Goal: Information Seeking & Learning: Learn about a topic

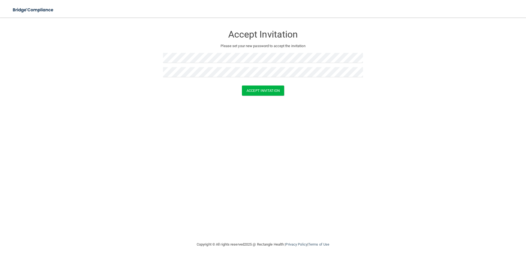
click at [147, 109] on div "Accept Invitation Please set your new password to accept the invitation Accept …" at bounding box center [263, 129] width 504 height 212
click at [266, 89] on button "Accept Invitation" at bounding box center [263, 90] width 42 height 10
click at [248, 98] on button "Accept Invitation" at bounding box center [263, 98] width 42 height 10
click at [265, 92] on button "Accept Invitation" at bounding box center [263, 90] width 42 height 10
click at [255, 95] on button "Accept Invitation" at bounding box center [263, 90] width 42 height 10
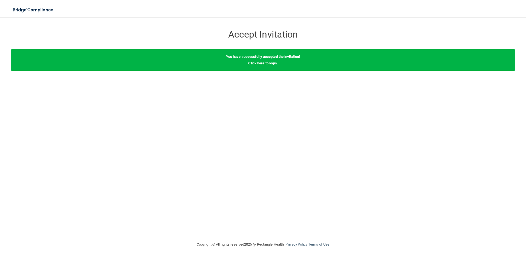
click at [256, 62] on link "Click here to login" at bounding box center [262, 63] width 28 height 4
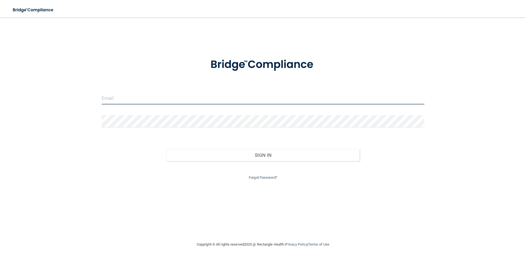
click at [220, 97] on input "email" at bounding box center [263, 98] width 323 height 12
paste input "[EMAIL_ADDRESS][DOMAIN_NAME]"
type input "[EMAIL_ADDRESS][DOMAIN_NAME]"
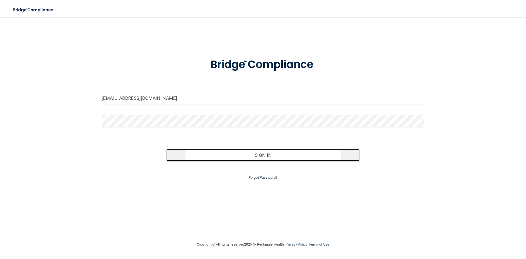
click at [219, 155] on button "Sign In" at bounding box center [263, 155] width 194 height 12
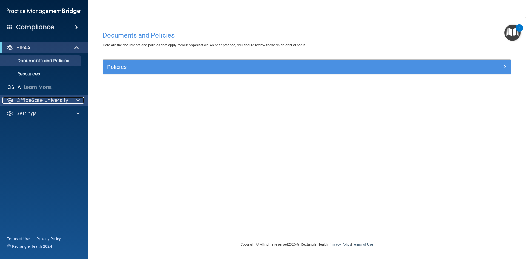
click at [64, 102] on p "OfficeSafe University" at bounding box center [42, 100] width 52 height 7
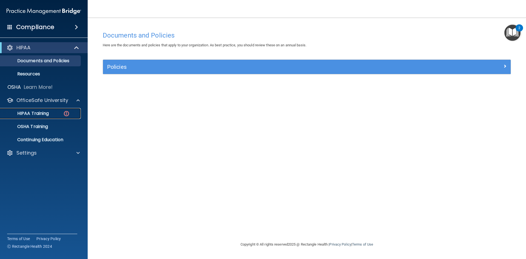
click at [41, 114] on p "HIPAA Training" at bounding box center [26, 113] width 45 height 5
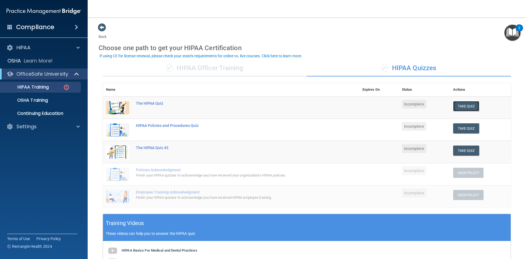
click at [462, 104] on button "Take Quiz" at bounding box center [466, 106] width 26 height 10
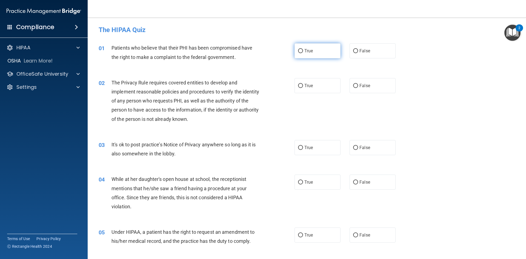
click at [299, 51] on input "True" at bounding box center [300, 51] width 5 height 4
radio input "true"
click at [295, 84] on label "True" at bounding box center [317, 85] width 46 height 15
click at [298, 84] on input "True" at bounding box center [300, 86] width 5 height 4
radio input "true"
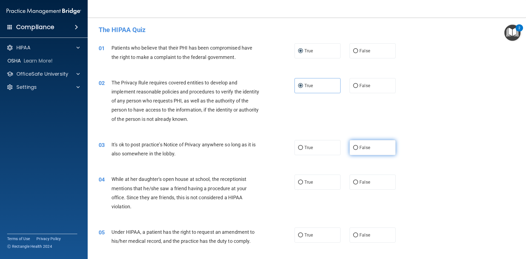
click at [353, 147] on input "False" at bounding box center [355, 148] width 5 height 4
radio input "true"
click at [351, 180] on label "False" at bounding box center [372, 181] width 46 height 15
click at [353, 180] on input "False" at bounding box center [355, 182] width 5 height 4
radio input "true"
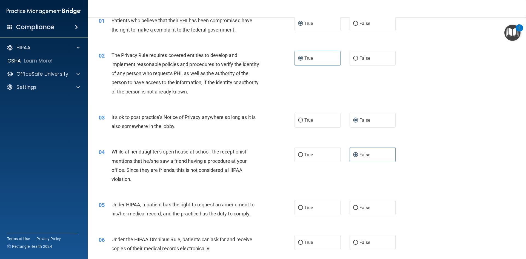
scroll to position [55, 0]
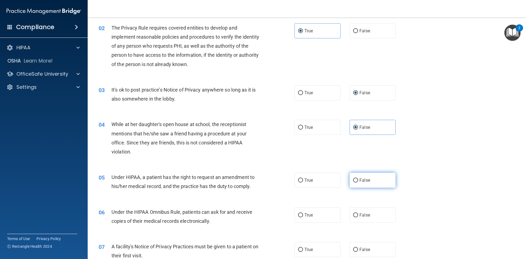
click at [353, 180] on input "False" at bounding box center [355, 180] width 5 height 4
radio input "true"
click at [298, 214] on input "True" at bounding box center [300, 215] width 5 height 4
radio input "true"
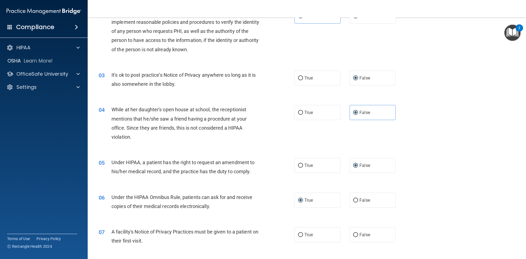
scroll to position [82, 0]
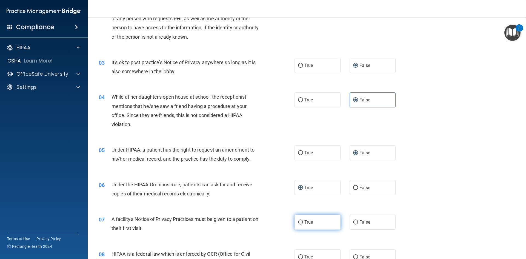
click at [299, 221] on input "True" at bounding box center [300, 222] width 5 height 4
radio input "true"
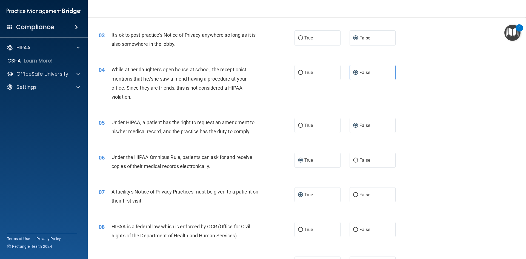
scroll to position [137, 0]
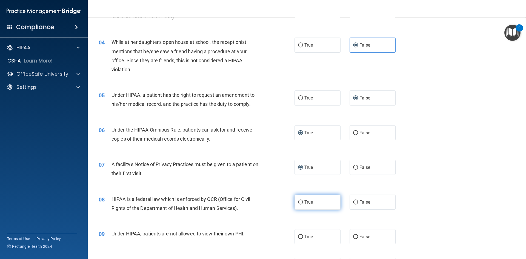
click at [298, 201] on input "True" at bounding box center [300, 202] width 5 height 4
radio input "true"
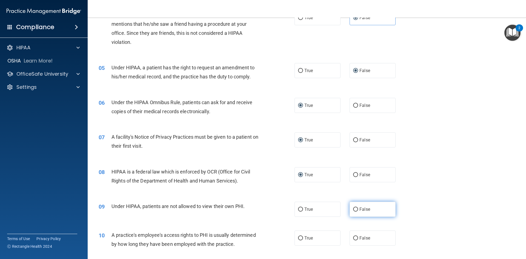
click at [353, 208] on input "False" at bounding box center [355, 209] width 5 height 4
radio input "true"
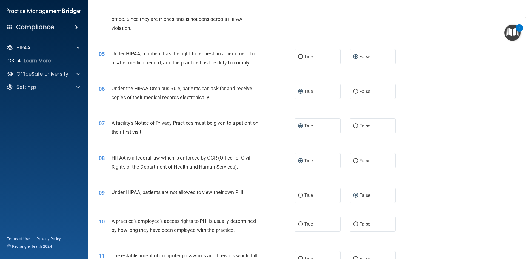
scroll to position [192, 0]
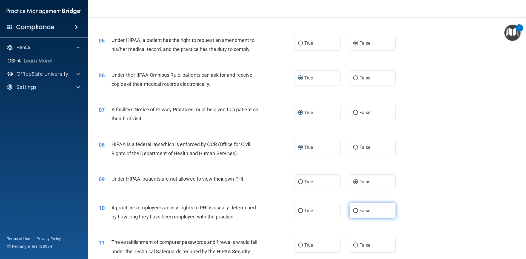
click at [353, 209] on input "False" at bounding box center [355, 211] width 5 height 4
radio input "true"
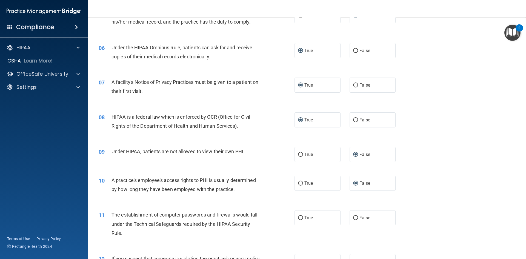
scroll to position [246, 0]
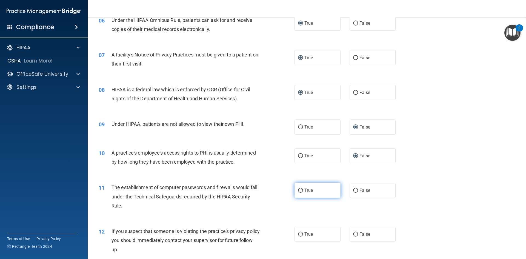
click at [299, 191] on input "True" at bounding box center [300, 190] width 5 height 4
radio input "true"
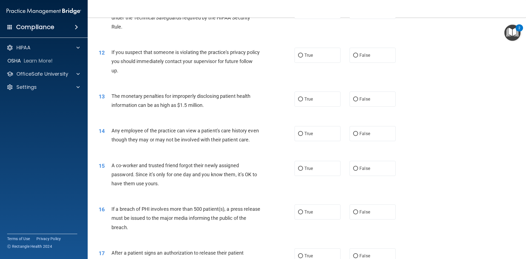
scroll to position [438, 0]
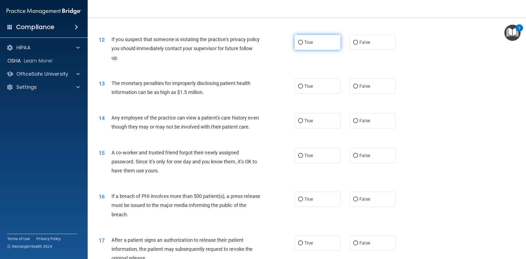
click at [299, 42] on input "True" at bounding box center [300, 43] width 5 height 4
radio input "true"
click at [299, 85] on input "True" at bounding box center [300, 86] width 5 height 4
radio input "true"
click at [353, 122] on input "False" at bounding box center [355, 121] width 5 height 4
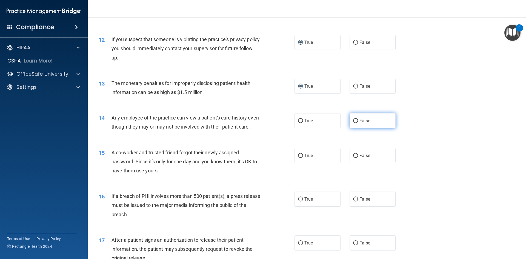
radio input "true"
click at [353, 158] on input "False" at bounding box center [355, 156] width 5 height 4
radio input "true"
click at [298, 201] on input "True" at bounding box center [300, 199] width 5 height 4
radio input "true"
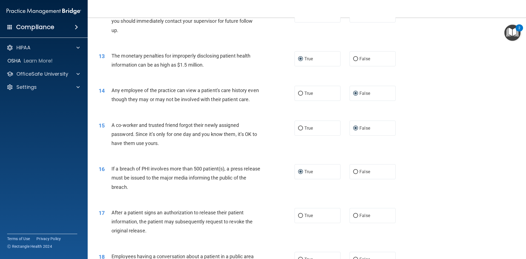
scroll to position [493, 0]
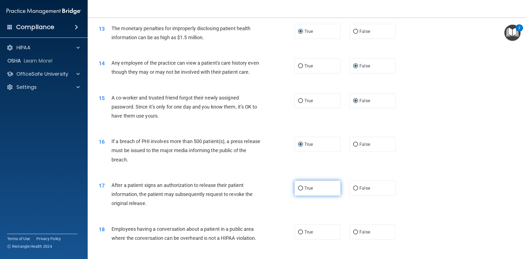
click at [298, 190] on input "True" at bounding box center [300, 188] width 5 height 4
radio input "true"
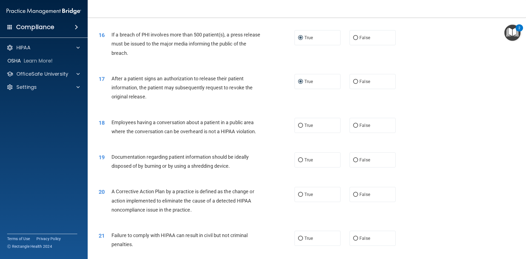
scroll to position [602, 0]
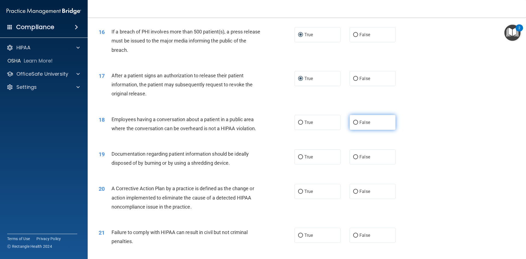
click at [353, 125] on input "False" at bounding box center [355, 122] width 5 height 4
radio input "true"
click at [298, 159] on input "True" at bounding box center [300, 157] width 5 height 4
radio input "true"
click at [298, 194] on input "True" at bounding box center [300, 191] width 5 height 4
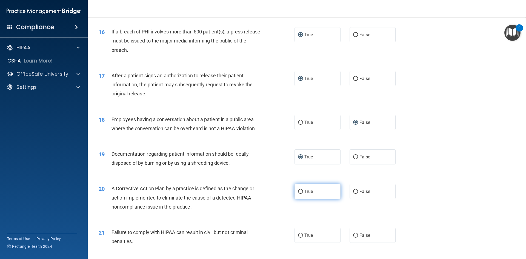
radio input "true"
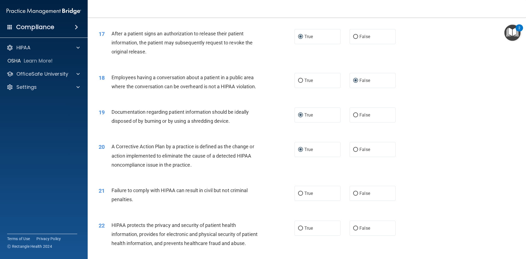
scroll to position [657, 0]
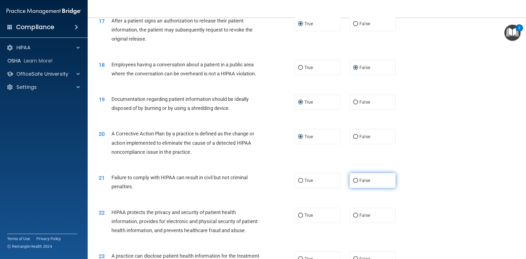
click at [353, 183] on input "False" at bounding box center [355, 181] width 5 height 4
radio input "true"
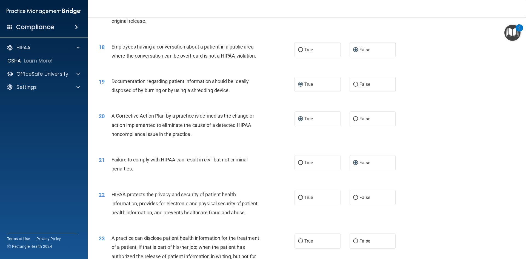
scroll to position [684, 0]
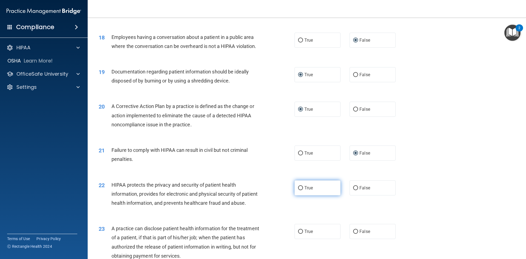
click at [298, 190] on input "True" at bounding box center [300, 188] width 5 height 4
radio input "true"
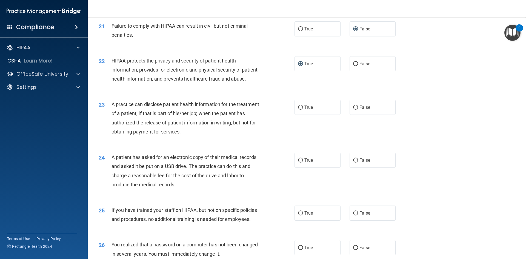
scroll to position [821, 0]
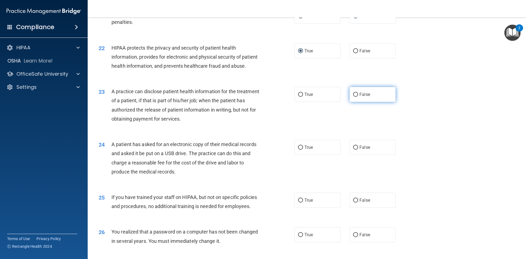
click at [353, 97] on input "False" at bounding box center [355, 95] width 5 height 4
radio input "true"
click at [298, 149] on input "True" at bounding box center [300, 147] width 5 height 4
radio input "true"
click at [353, 202] on input "False" at bounding box center [355, 200] width 5 height 4
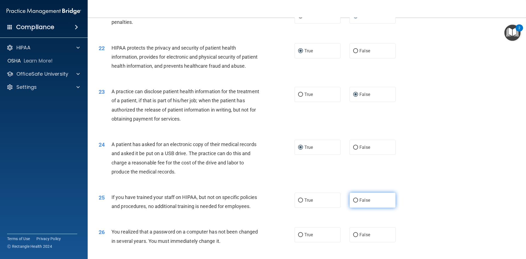
radio input "true"
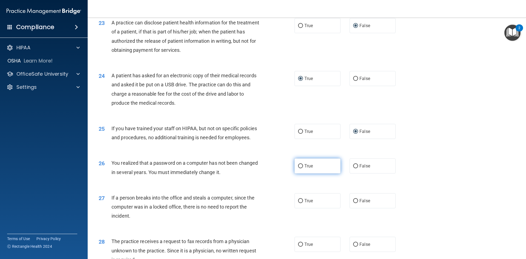
scroll to position [903, 0]
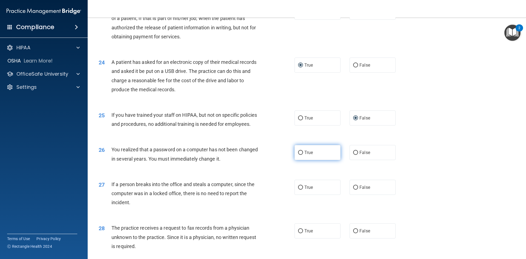
click at [298, 155] on input "True" at bounding box center [300, 153] width 5 height 4
radio input "true"
click at [353, 189] on input "False" at bounding box center [355, 187] width 5 height 4
radio input "true"
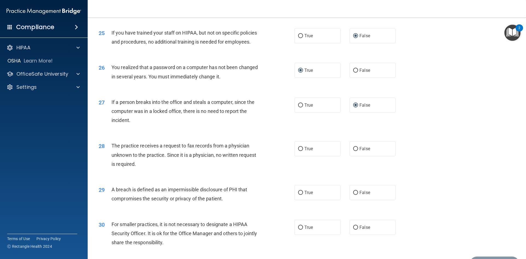
scroll to position [1013, 0]
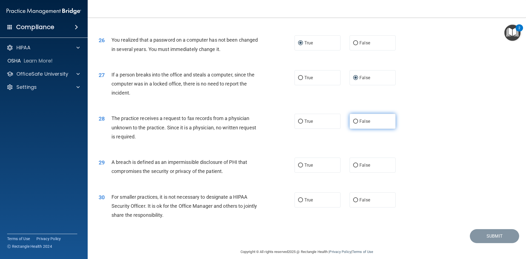
click at [353, 123] on input "False" at bounding box center [355, 121] width 5 height 4
radio input "true"
click at [298, 167] on input "True" at bounding box center [300, 165] width 5 height 4
radio input "true"
click at [353, 202] on input "False" at bounding box center [355, 200] width 5 height 4
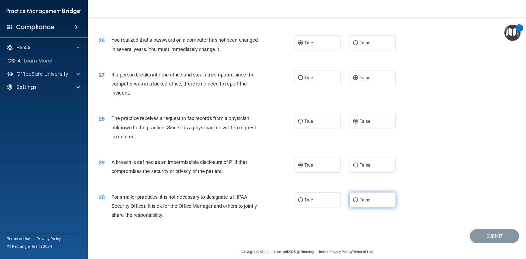
radio input "true"
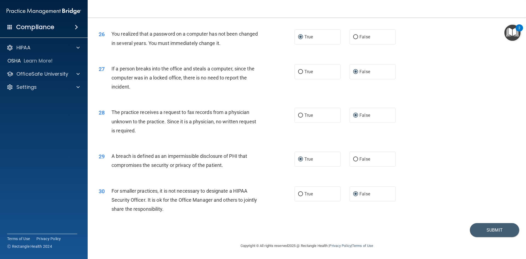
scroll to position [1010, 0]
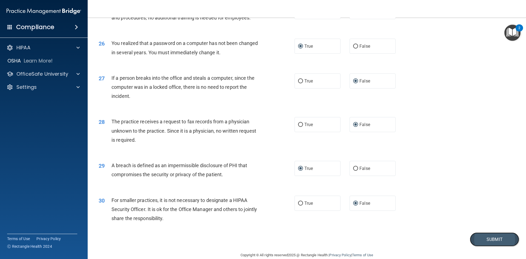
click at [476, 246] on button "Submit" at bounding box center [494, 239] width 49 height 14
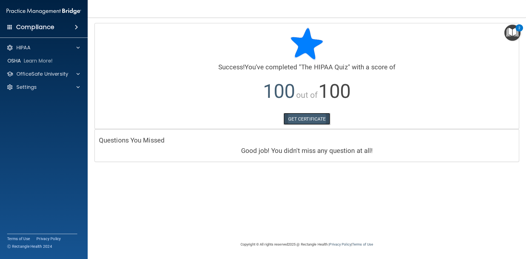
click at [315, 116] on link "GET CERTIFICATE" at bounding box center [306, 119] width 47 height 12
click at [75, 73] on div at bounding box center [77, 74] width 14 height 7
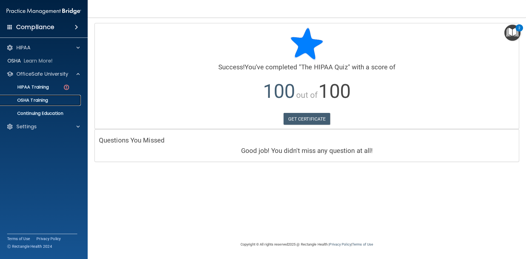
click at [60, 99] on div "OSHA Training" at bounding box center [41, 99] width 75 height 5
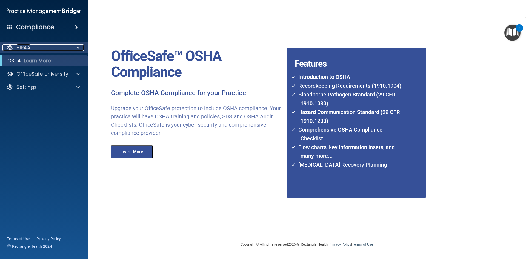
click at [28, 44] on p "HIPAA" at bounding box center [23, 47] width 14 height 7
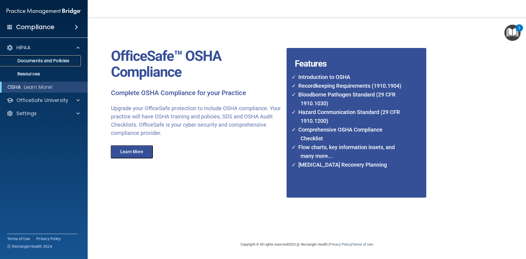
click at [36, 60] on p "Documents and Policies" at bounding box center [41, 60] width 75 height 5
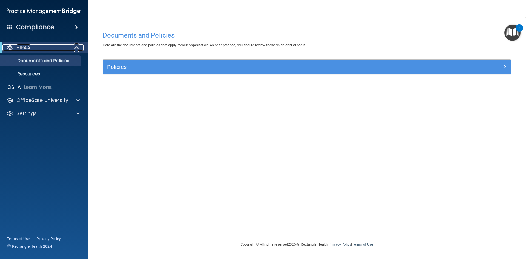
click at [75, 47] on span at bounding box center [77, 47] width 5 height 7
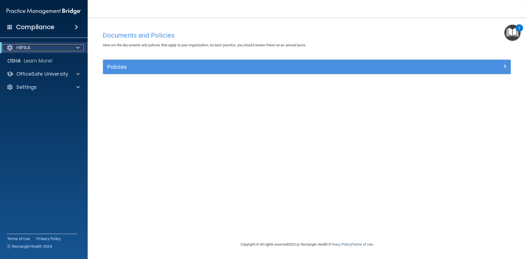
click at [56, 47] on div "HIPAA" at bounding box center [36, 47] width 68 height 7
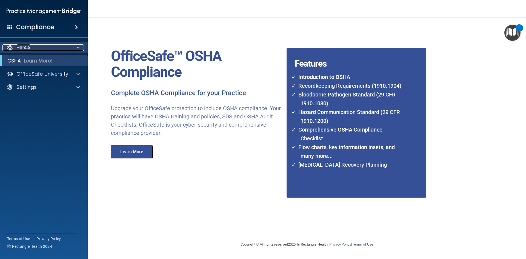
click at [25, 47] on p "HIPAA" at bounding box center [23, 47] width 14 height 7
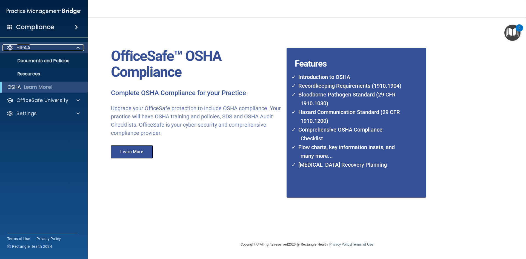
click at [78, 47] on span at bounding box center [77, 47] width 3 height 7
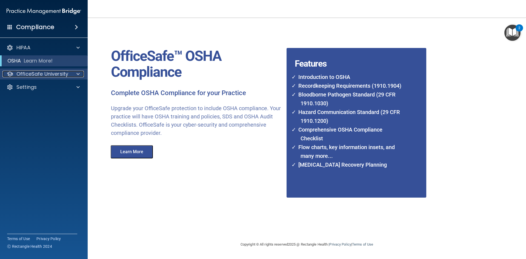
click at [77, 74] on span at bounding box center [77, 74] width 3 height 7
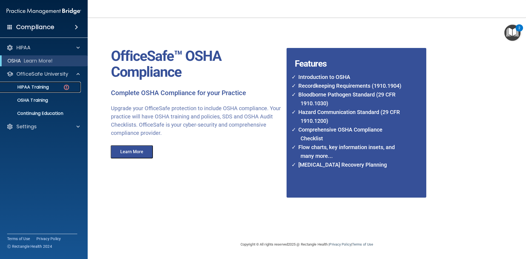
click at [65, 88] on img at bounding box center [66, 87] width 7 height 7
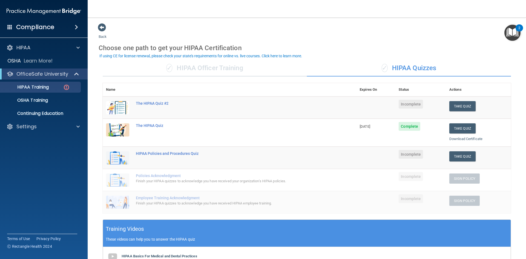
click at [408, 105] on span "Incomplete" at bounding box center [410, 104] width 24 height 9
click at [452, 105] on button "Take Quiz" at bounding box center [462, 106] width 26 height 10
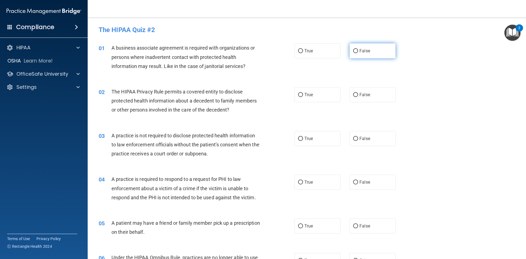
drag, startPoint x: 352, startPoint y: 50, endPoint x: 349, endPoint y: 50, distance: 3.0
click at [353, 50] on input "False" at bounding box center [355, 51] width 5 height 4
radio input "true"
click at [298, 94] on input "True" at bounding box center [300, 95] width 5 height 4
radio input "true"
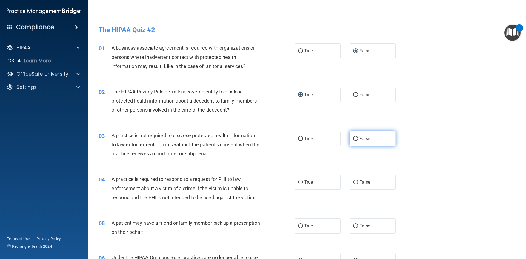
click at [353, 137] on input "False" at bounding box center [355, 139] width 5 height 4
radio input "true"
click at [298, 182] on input "True" at bounding box center [300, 182] width 5 height 4
radio input "true"
click at [298, 224] on input "True" at bounding box center [300, 226] width 5 height 4
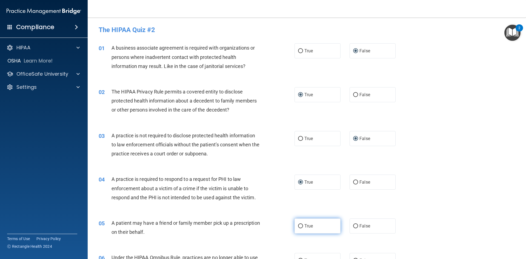
radio input "true"
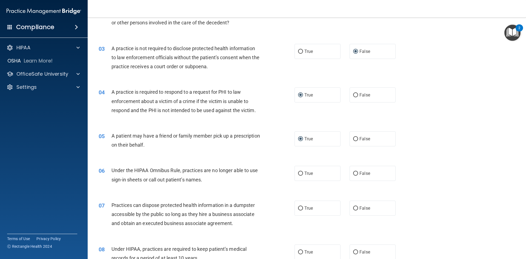
scroll to position [110, 0]
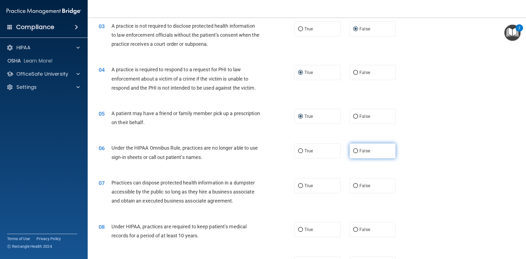
click at [353, 150] on input "False" at bounding box center [355, 151] width 5 height 4
radio input "true"
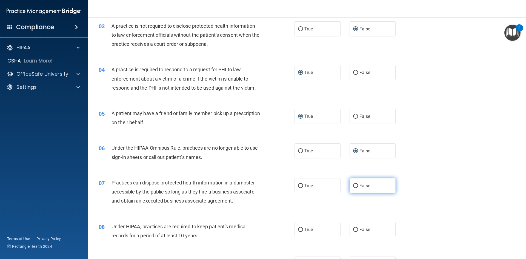
drag, startPoint x: 354, startPoint y: 187, endPoint x: 352, endPoint y: 185, distance: 3.1
click at [353, 185] on input "False" at bounding box center [355, 186] width 5 height 4
radio input "true"
click at [353, 229] on input "False" at bounding box center [355, 230] width 5 height 4
radio input "true"
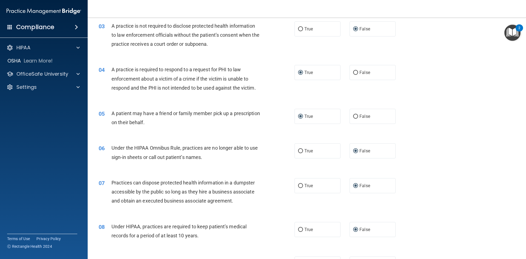
scroll to position [164, 0]
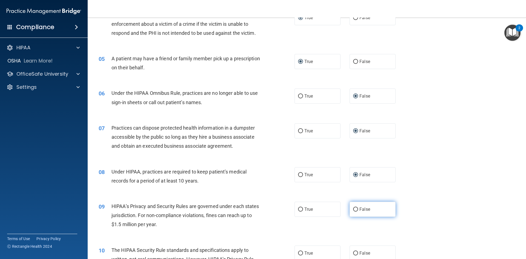
click at [353, 208] on input "False" at bounding box center [355, 209] width 5 height 4
radio input "true"
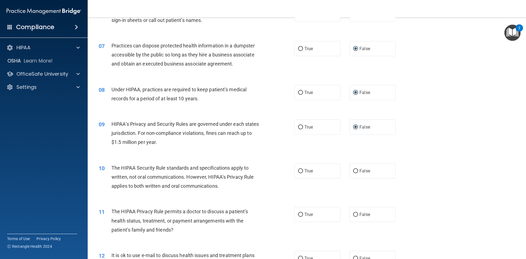
scroll to position [274, 0]
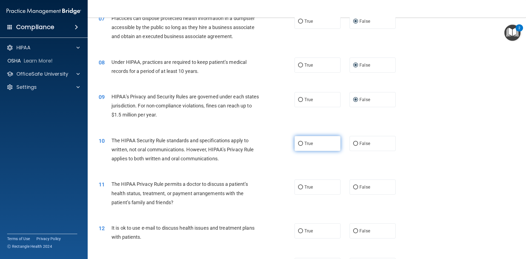
click at [298, 143] on input "True" at bounding box center [300, 144] width 5 height 4
radio input "true"
click at [298, 187] on input "True" at bounding box center [300, 187] width 5 height 4
radio input "true"
click at [298, 230] on input "True" at bounding box center [300, 231] width 5 height 4
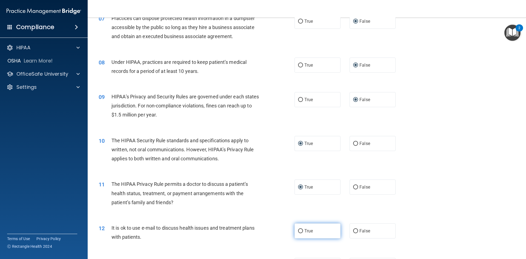
radio input "true"
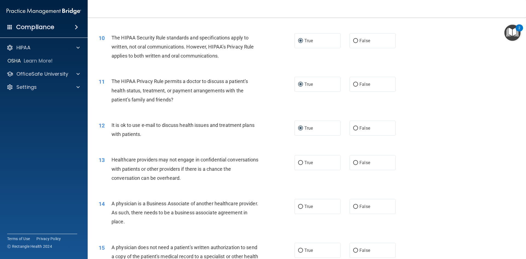
scroll to position [383, 0]
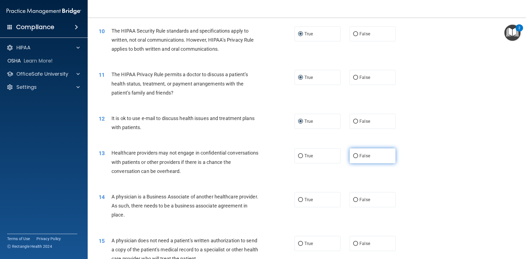
click at [353, 155] on input "False" at bounding box center [355, 156] width 5 height 4
radio input "true"
drag, startPoint x: 354, startPoint y: 198, endPoint x: 350, endPoint y: 203, distance: 5.8
click at [353, 198] on input "False" at bounding box center [355, 200] width 5 height 4
radio input "true"
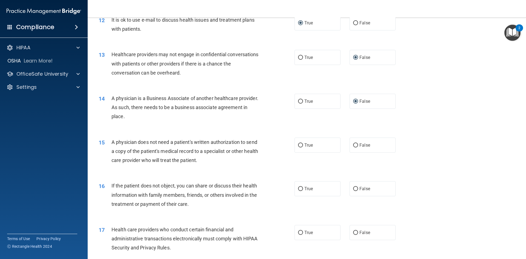
scroll to position [493, 0]
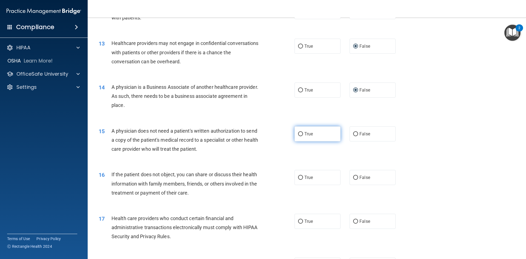
click at [298, 133] on input "True" at bounding box center [300, 134] width 5 height 4
radio input "true"
click at [299, 176] on input "True" at bounding box center [300, 177] width 5 height 4
radio input "true"
click at [298, 219] on input "True" at bounding box center [300, 221] width 5 height 4
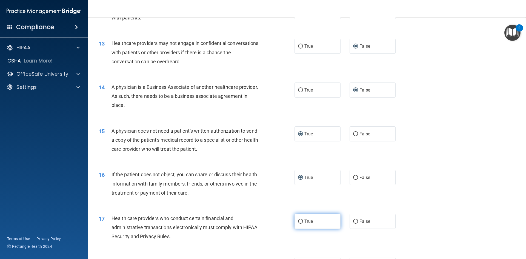
radio input "true"
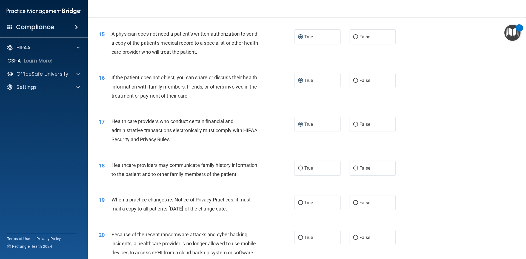
scroll to position [602, 0]
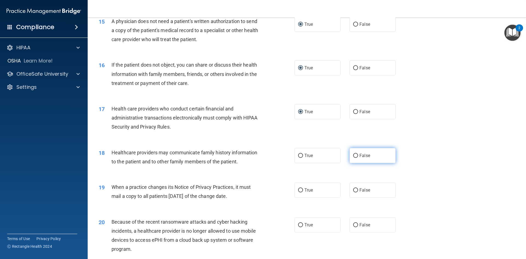
click at [354, 156] on input "False" at bounding box center [355, 156] width 5 height 4
radio input "true"
click at [353, 190] on input "False" at bounding box center [355, 190] width 5 height 4
radio input "true"
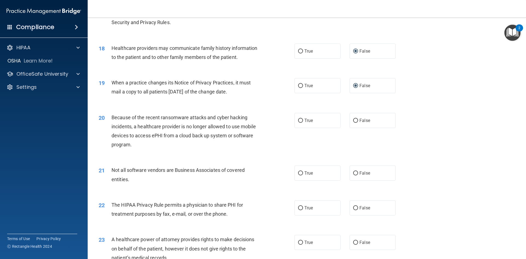
scroll to position [712, 0]
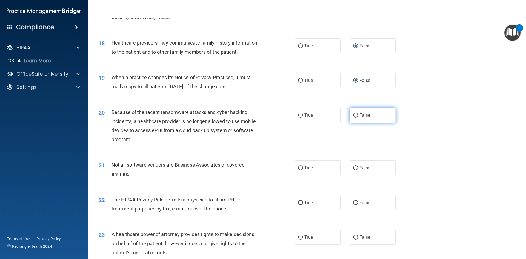
click at [352, 111] on label "False" at bounding box center [372, 115] width 46 height 15
click at [353, 113] on input "False" at bounding box center [355, 115] width 5 height 4
radio input "true"
click at [298, 168] on input "True" at bounding box center [300, 168] width 5 height 4
radio input "true"
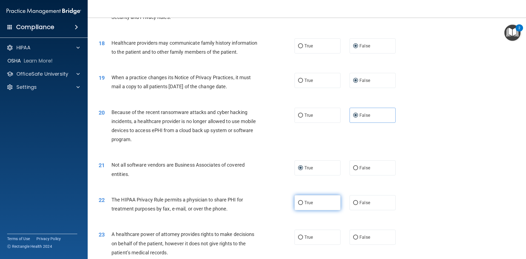
click at [298, 203] on input "True" at bounding box center [300, 203] width 5 height 4
radio input "true"
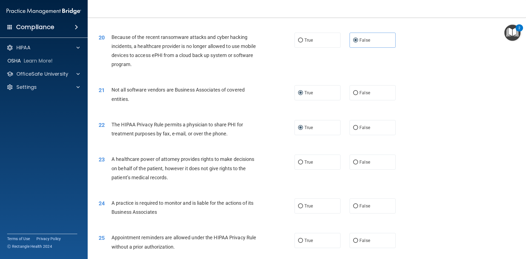
scroll to position [794, 0]
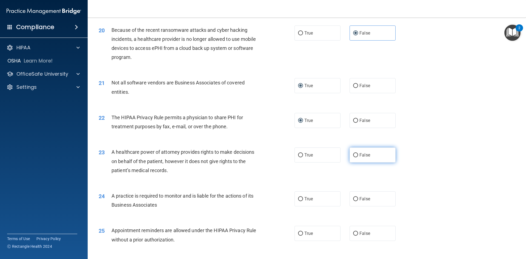
click at [353, 153] on input "False" at bounding box center [355, 155] width 5 height 4
radio input "true"
click at [353, 197] on input "False" at bounding box center [355, 199] width 5 height 4
radio input "true"
click at [298, 232] on input "True" at bounding box center [300, 233] width 5 height 4
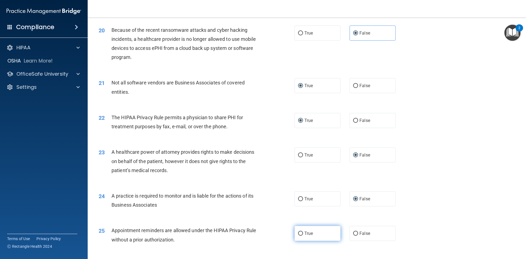
radio input "true"
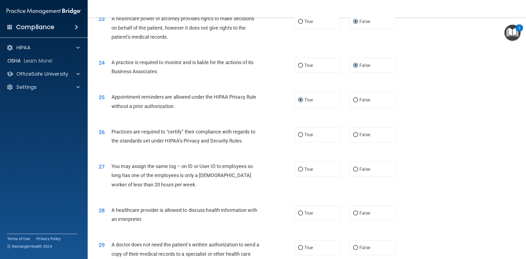
scroll to position [958, 0]
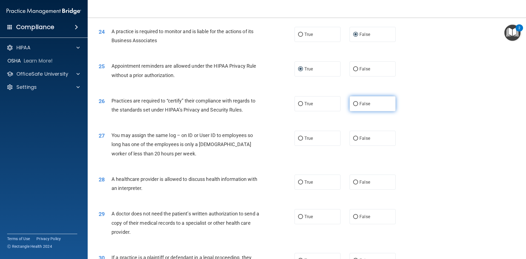
click at [353, 102] on input "False" at bounding box center [355, 104] width 5 height 4
radio input "true"
click at [353, 137] on input "False" at bounding box center [355, 138] width 5 height 4
radio input "true"
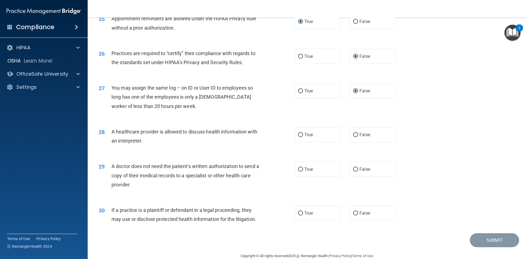
scroll to position [1016, 0]
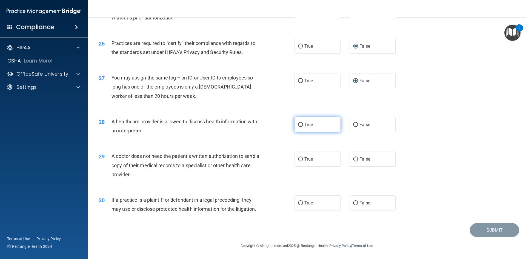
click at [298, 123] on input "True" at bounding box center [300, 125] width 5 height 4
radio input "true"
click at [298, 159] on input "True" at bounding box center [300, 159] width 5 height 4
radio input "true"
click at [299, 202] on input "True" at bounding box center [300, 203] width 5 height 4
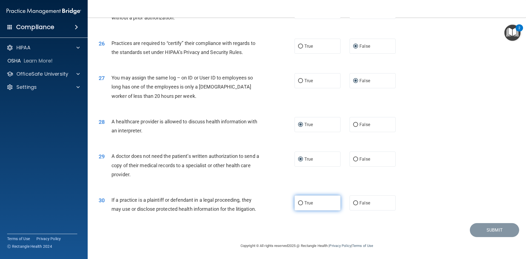
radio input "true"
click at [480, 228] on button "Submit" at bounding box center [494, 230] width 49 height 14
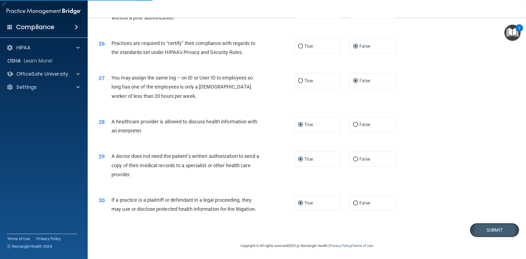
click at [487, 228] on button "Submit" at bounding box center [494, 230] width 49 height 14
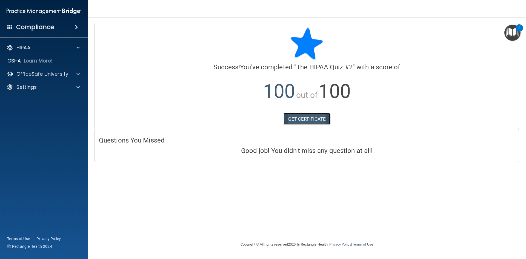
click at [306, 117] on link "GET CERTIFICATE" at bounding box center [306, 119] width 47 height 12
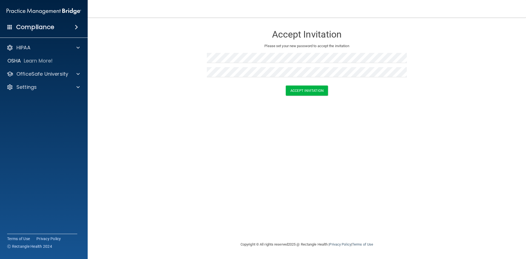
click at [275, 117] on div "Accept Invitation Please set your new password to accept the invitation Accept …" at bounding box center [307, 129] width 416 height 212
click at [293, 90] on button "Accept Invitation" at bounding box center [307, 90] width 42 height 10
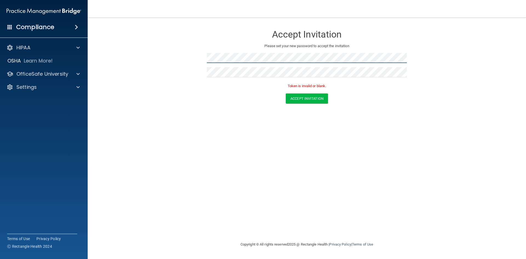
click at [204, 62] on form "Accept Invitation Please set your new password to accept the invitation Token i…" at bounding box center [307, 66] width 416 height 87
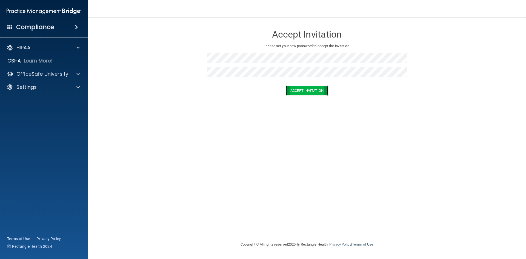
click at [293, 95] on button "Accept Invitation" at bounding box center [307, 90] width 42 height 10
click at [320, 96] on button "Accept Invitation" at bounding box center [307, 98] width 42 height 10
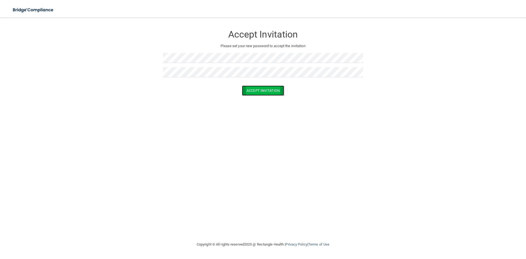
click at [265, 94] on button "Accept Invitation" at bounding box center [263, 90] width 42 height 10
click at [264, 98] on button "Accept Invitation" at bounding box center [263, 98] width 42 height 10
click at [281, 95] on button "Accept Invitation" at bounding box center [263, 90] width 42 height 10
click at [265, 97] on button "Accept Invitation" at bounding box center [263, 98] width 42 height 10
click at [433, 144] on div "Accept Invitation Please set your new password to accept the invitation Accept …" at bounding box center [263, 129] width 504 height 212
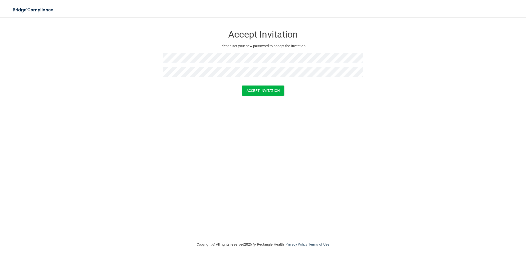
click at [257, 120] on div "Accept Invitation Please set your new password to accept the invitation Accept …" at bounding box center [263, 129] width 504 height 212
click at [255, 92] on button "Accept Invitation" at bounding box center [263, 90] width 42 height 10
click at [263, 99] on button "Accept Invitation" at bounding box center [263, 98] width 42 height 10
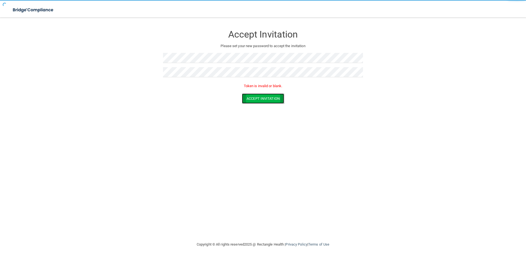
click at [263, 101] on button "Accept Invitation" at bounding box center [263, 98] width 42 height 10
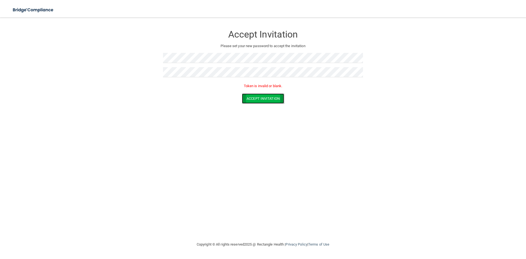
click at [262, 100] on button "Accept Invitation" at bounding box center [263, 98] width 42 height 10
click at [261, 100] on button "Accept Invitation" at bounding box center [263, 98] width 42 height 10
click at [266, 128] on div "Accept Invitation Please set your new password to accept the invitation Accept …" at bounding box center [263, 129] width 504 height 212
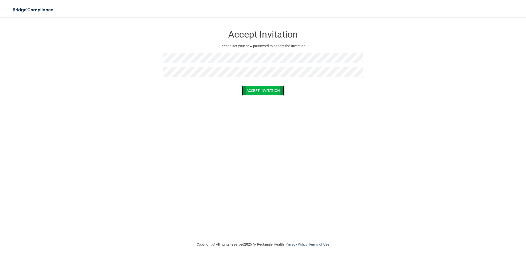
click at [265, 90] on button "Accept Invitation" at bounding box center [263, 90] width 42 height 10
click at [265, 98] on button "Accept Invitation" at bounding box center [263, 98] width 42 height 10
click at [226, 135] on div "Accept Invitation Please set your new password to accept the invitation Accept …" at bounding box center [263, 129] width 504 height 212
click at [254, 90] on button "Accept Invitation" at bounding box center [263, 90] width 42 height 10
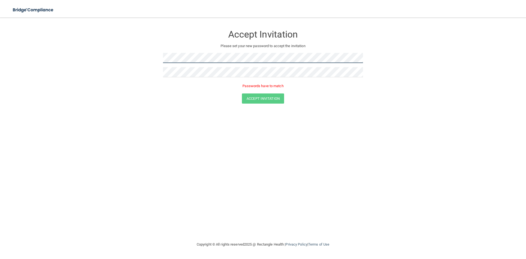
click at [159, 64] on form "Accept Invitation Please set your new password to accept the invitation Passwor…" at bounding box center [263, 66] width 504 height 87
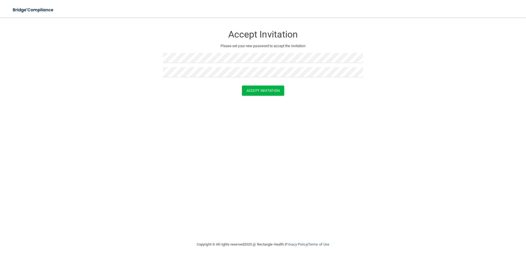
click at [194, 109] on div "Accept Invitation Please set your new password to accept the invitation Accept …" at bounding box center [263, 129] width 504 height 212
click at [271, 89] on button "Accept Invitation" at bounding box center [263, 90] width 42 height 10
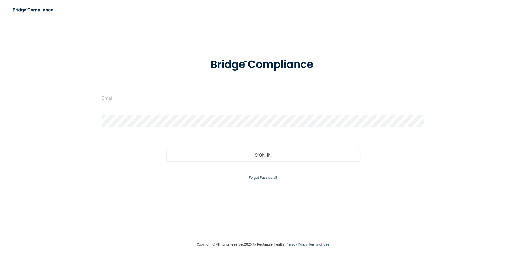
click at [122, 99] on input "email" at bounding box center [263, 98] width 323 height 12
type input "[EMAIL_ADDRESS][DOMAIN_NAME]"
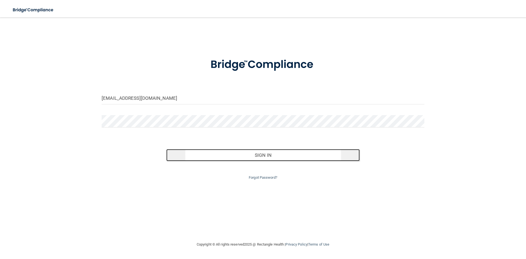
click at [283, 155] on button "Sign In" at bounding box center [263, 155] width 194 height 12
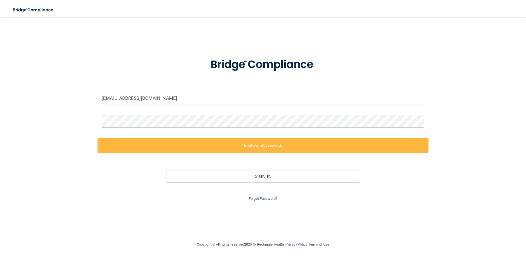
click at [99, 121] on div at bounding box center [262, 123] width 331 height 16
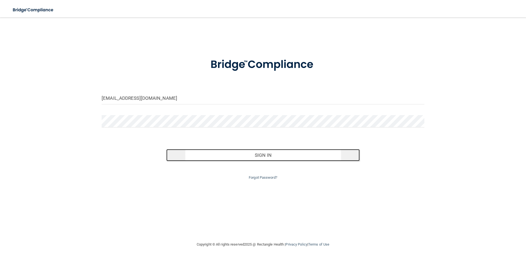
click at [213, 153] on button "Sign In" at bounding box center [263, 155] width 194 height 12
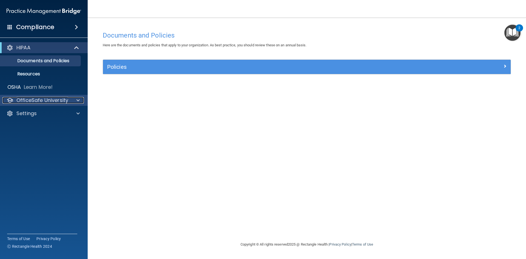
click at [78, 100] on span at bounding box center [77, 100] width 3 height 7
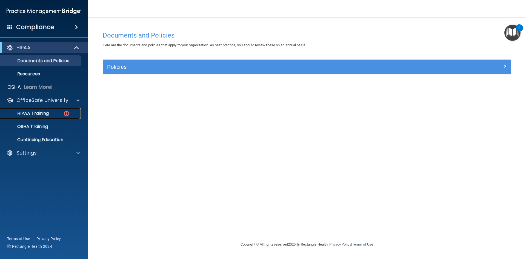
click at [60, 113] on div "HIPAA Training" at bounding box center [41, 113] width 75 height 5
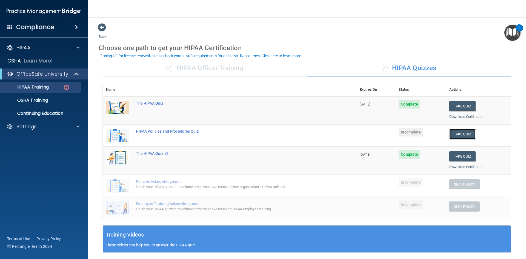
click at [456, 133] on button "Take Quiz" at bounding box center [462, 134] width 26 height 10
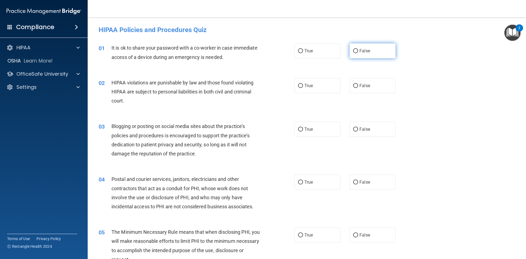
drag, startPoint x: 353, startPoint y: 50, endPoint x: 349, endPoint y: 52, distance: 5.1
click at [353, 50] on input "False" at bounding box center [355, 51] width 5 height 4
radio input "true"
click at [298, 85] on input "True" at bounding box center [300, 86] width 5 height 4
radio input "true"
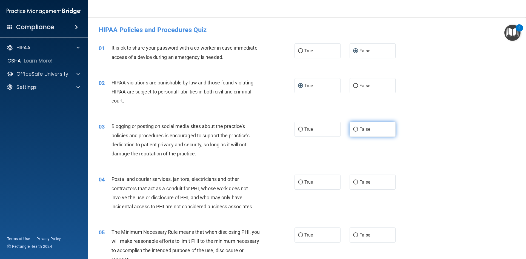
click at [353, 129] on input "False" at bounding box center [355, 129] width 5 height 4
radio input "true"
click at [299, 181] on input "True" at bounding box center [300, 182] width 5 height 4
radio input "true"
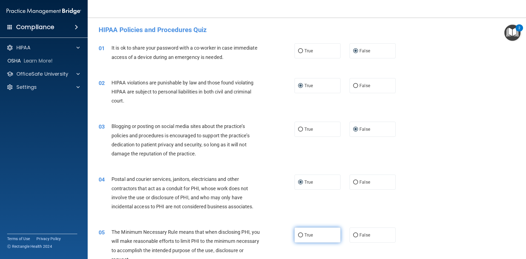
click at [298, 233] on input "True" at bounding box center [300, 235] width 5 height 4
radio input "true"
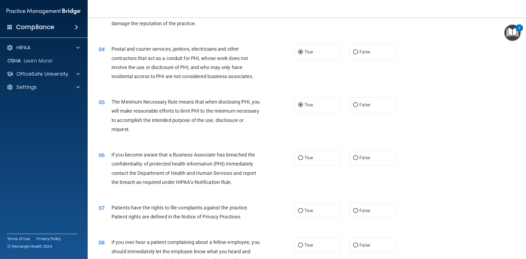
scroll to position [164, 0]
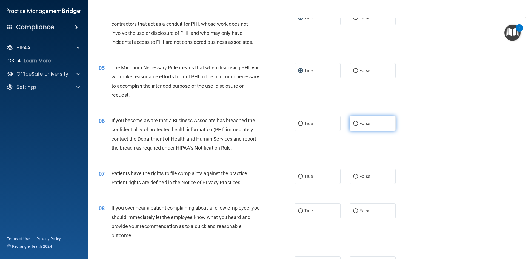
click at [353, 122] on input "False" at bounding box center [355, 124] width 5 height 4
radio input "true"
drag, startPoint x: 299, startPoint y: 174, endPoint x: 316, endPoint y: 189, distance: 22.5
click at [298, 175] on input "True" at bounding box center [300, 176] width 5 height 4
radio input "true"
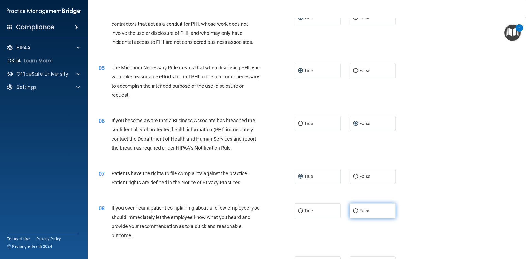
click at [353, 209] on input "False" at bounding box center [355, 211] width 5 height 4
radio input "true"
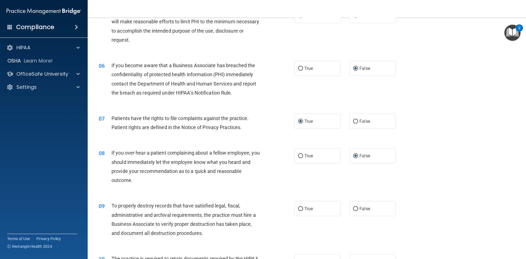
scroll to position [246, 0]
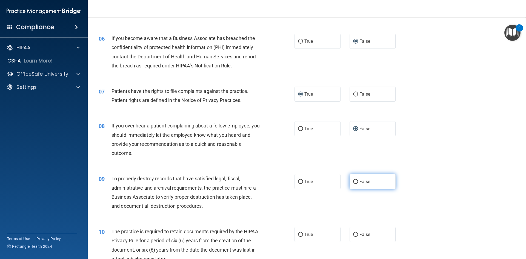
click at [353, 180] on input "False" at bounding box center [355, 182] width 5 height 4
radio input "true"
click at [298, 232] on input "True" at bounding box center [300, 234] width 5 height 4
radio input "true"
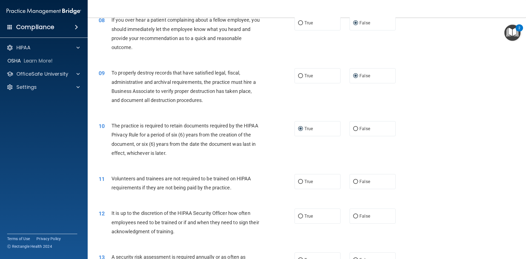
scroll to position [411, 0]
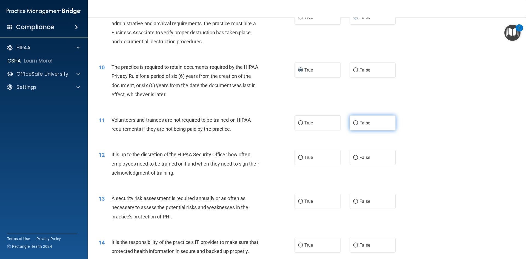
click at [353, 122] on input "False" at bounding box center [355, 123] width 5 height 4
radio input "true"
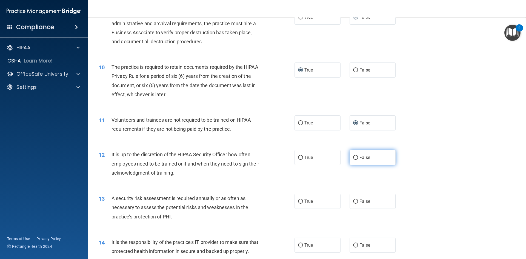
click at [353, 156] on input "False" at bounding box center [355, 158] width 5 height 4
radio input "true"
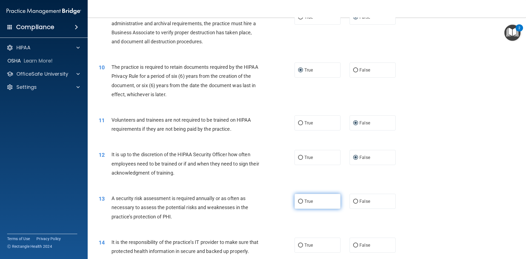
click at [298, 200] on input "True" at bounding box center [300, 201] width 5 height 4
radio input "true"
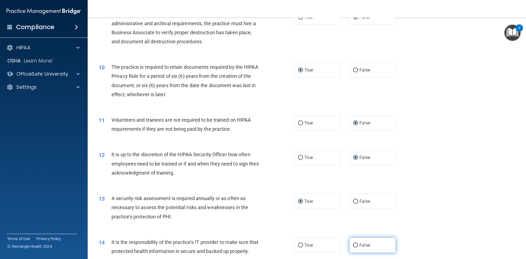
click at [353, 244] on input "False" at bounding box center [355, 245] width 5 height 4
radio input "true"
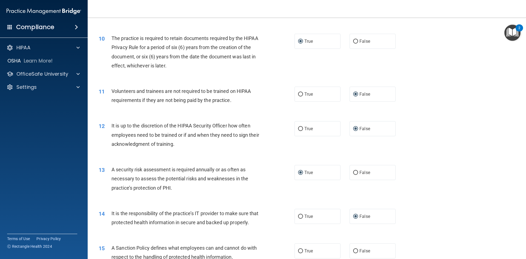
scroll to position [465, 0]
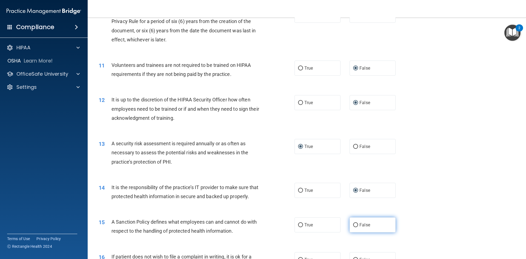
click at [353, 227] on input "False" at bounding box center [355, 225] width 5 height 4
radio input "true"
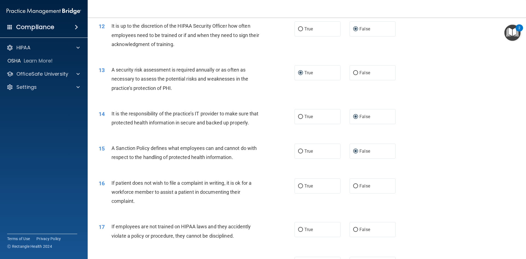
scroll to position [548, 0]
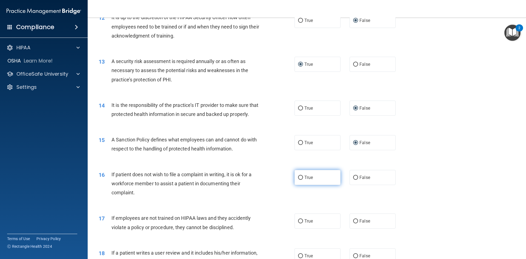
click at [298, 180] on input "True" at bounding box center [300, 177] width 5 height 4
radio input "true"
click at [353, 223] on input "False" at bounding box center [355, 221] width 5 height 4
radio input "true"
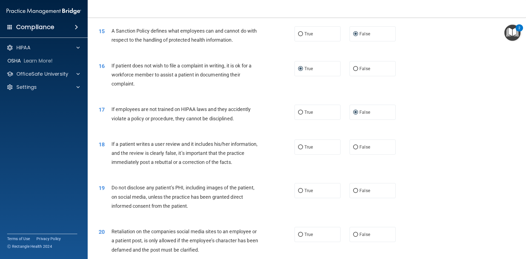
scroll to position [657, 0]
click at [353, 148] on input "False" at bounding box center [355, 146] width 5 height 4
radio input "true"
click at [298, 192] on input "True" at bounding box center [300, 190] width 5 height 4
radio input "true"
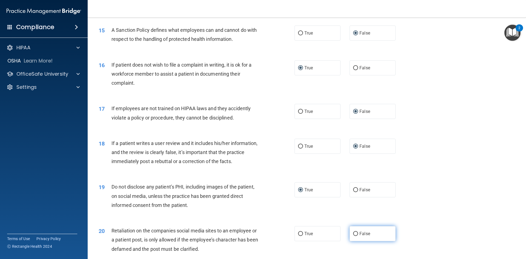
click at [353, 236] on input "False" at bounding box center [355, 234] width 5 height 4
radio input "true"
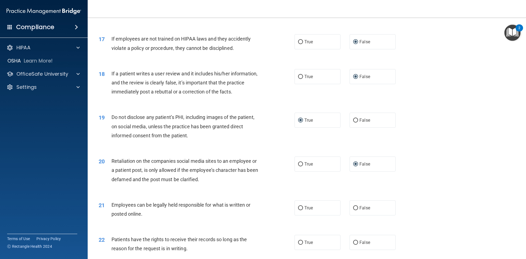
scroll to position [739, 0]
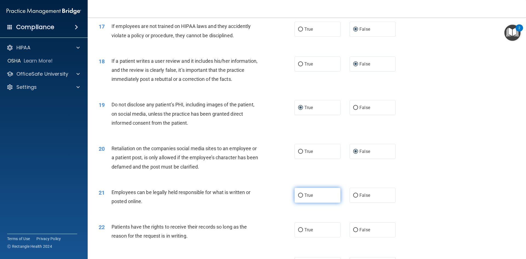
click at [299, 197] on input "True" at bounding box center [300, 195] width 5 height 4
radio input "true"
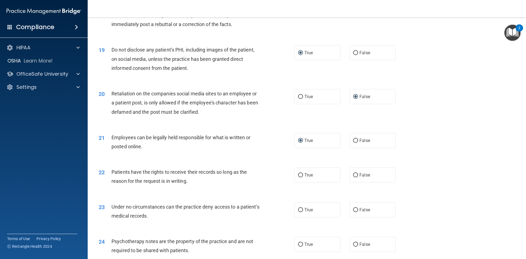
scroll to position [821, 0]
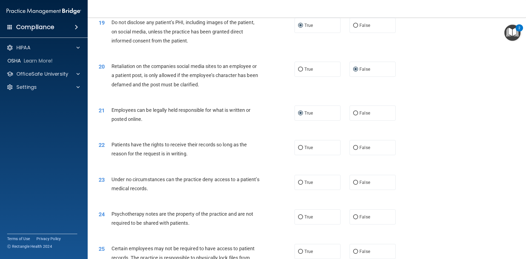
drag, startPoint x: 352, startPoint y: 154, endPoint x: 357, endPoint y: 175, distance: 21.3
click at [353, 150] on input "False" at bounding box center [355, 148] width 5 height 4
radio input "true"
click at [353, 185] on input "False" at bounding box center [355, 182] width 5 height 4
radio input "true"
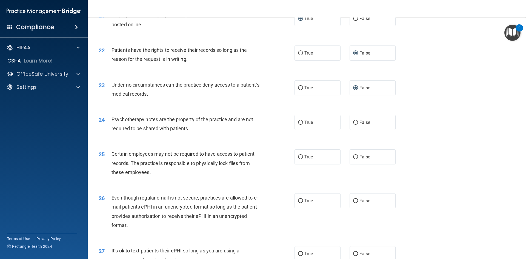
scroll to position [931, 0]
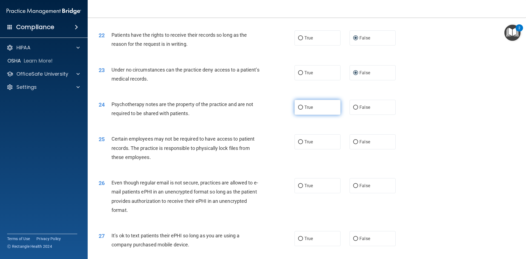
click at [298, 110] on input "True" at bounding box center [300, 107] width 5 height 4
radio input "true"
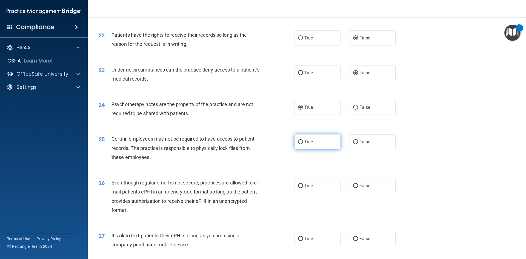
click at [298, 144] on input "True" at bounding box center [300, 142] width 5 height 4
radio input "true"
click at [298, 188] on input "True" at bounding box center [300, 186] width 5 height 4
radio input "true"
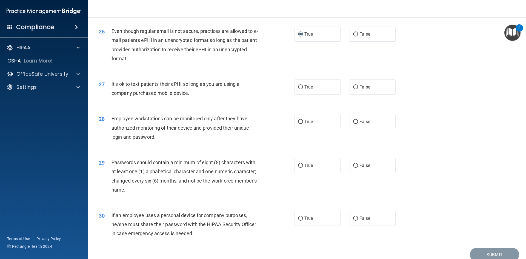
scroll to position [1095, 0]
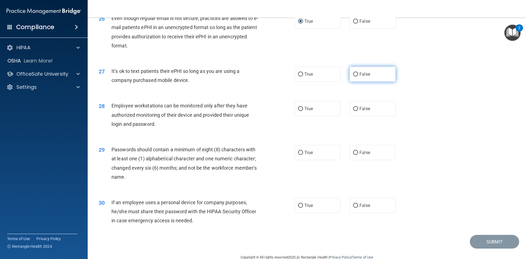
click at [354, 76] on input "False" at bounding box center [355, 74] width 5 height 4
radio input "true"
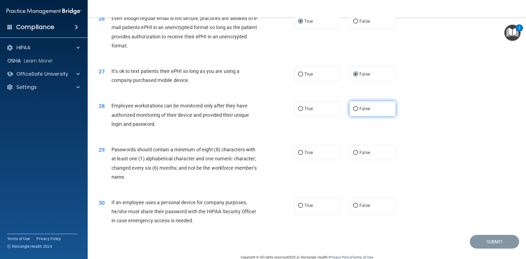
drag, startPoint x: 355, startPoint y: 118, endPoint x: 350, endPoint y: 123, distance: 7.0
click at [354, 111] on input "False" at bounding box center [355, 109] width 5 height 4
radio input "true"
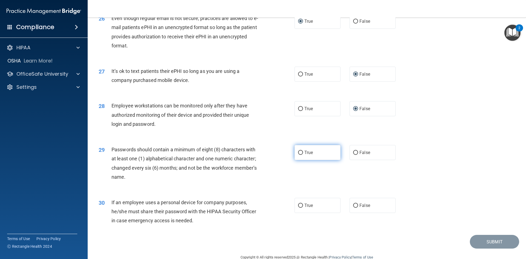
click at [299, 155] on input "True" at bounding box center [300, 153] width 5 height 4
radio input "true"
drag, startPoint x: 352, startPoint y: 214, endPoint x: 355, endPoint y: 212, distance: 3.1
click at [353, 208] on input "False" at bounding box center [355, 205] width 5 height 4
radio input "true"
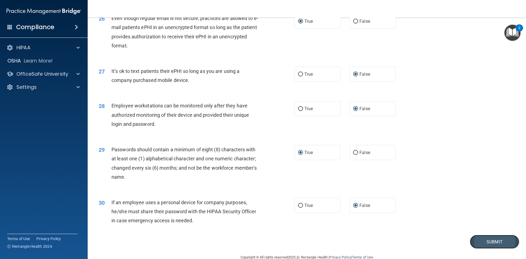
click at [480, 248] on button "Submit" at bounding box center [494, 242] width 49 height 14
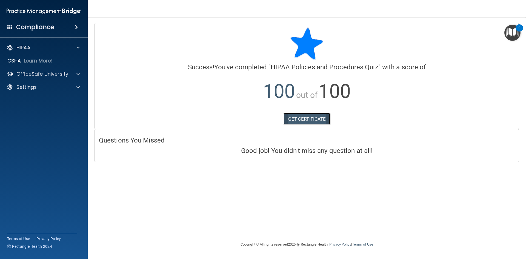
click at [317, 117] on link "GET CERTIFICATE" at bounding box center [306, 119] width 47 height 12
